Goal: Information Seeking & Learning: Learn about a topic

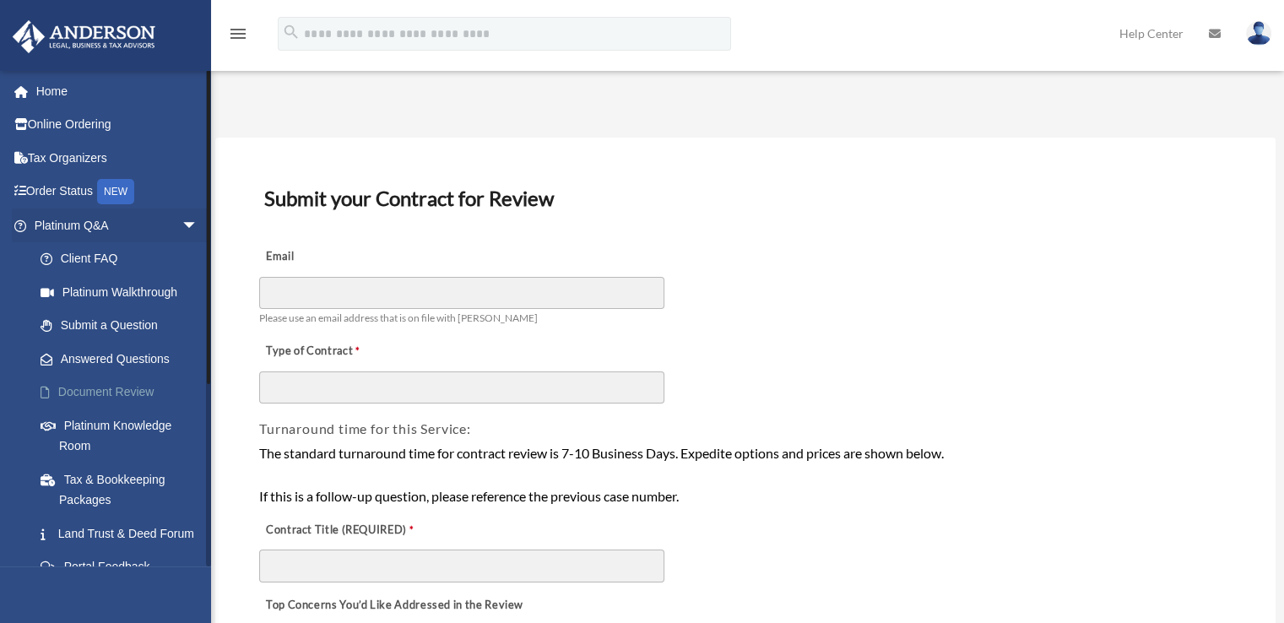
click at [117, 407] on link "Document Review" at bounding box center [124, 393] width 200 height 34
click at [113, 415] on link "Platinum Knowledge Room" at bounding box center [124, 436] width 200 height 54
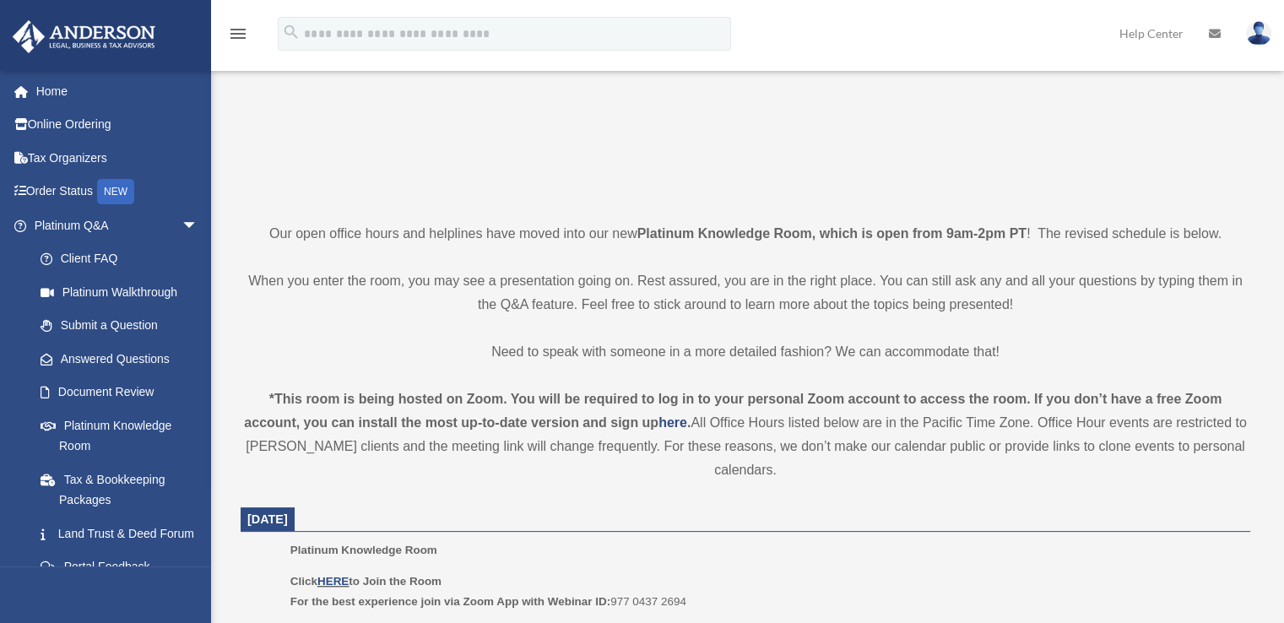
scroll to position [422, 0]
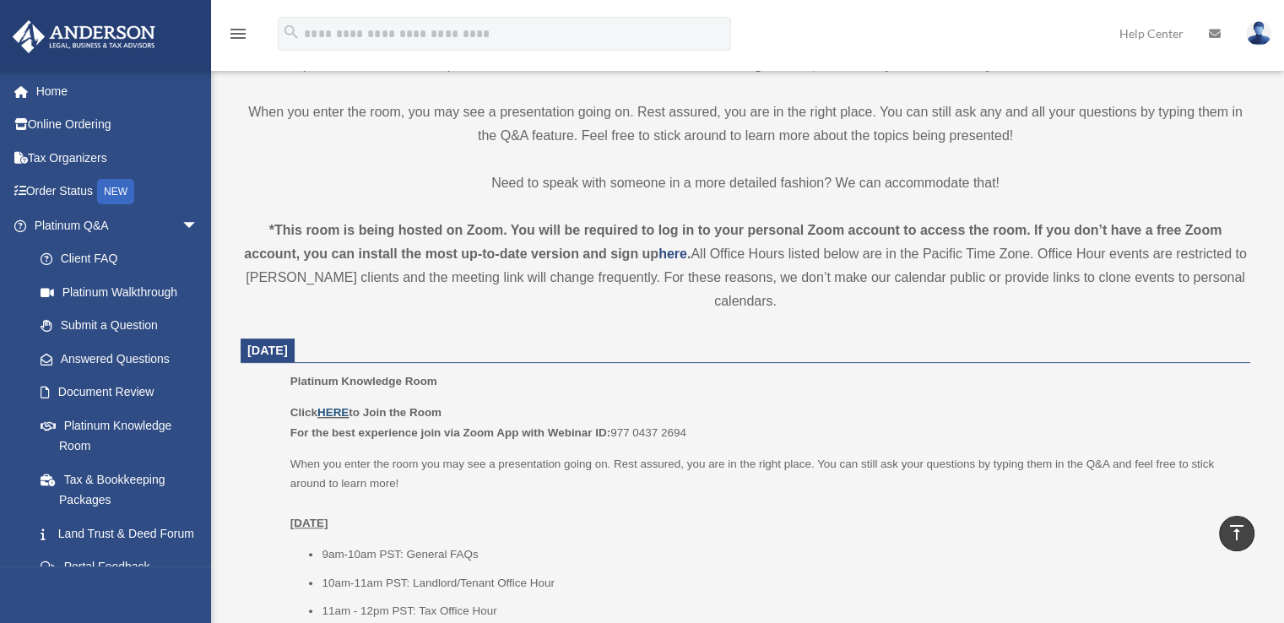
click at [332, 416] on link "HERE" at bounding box center [332, 412] width 31 height 13
